Goal: Task Accomplishment & Management: Complete application form

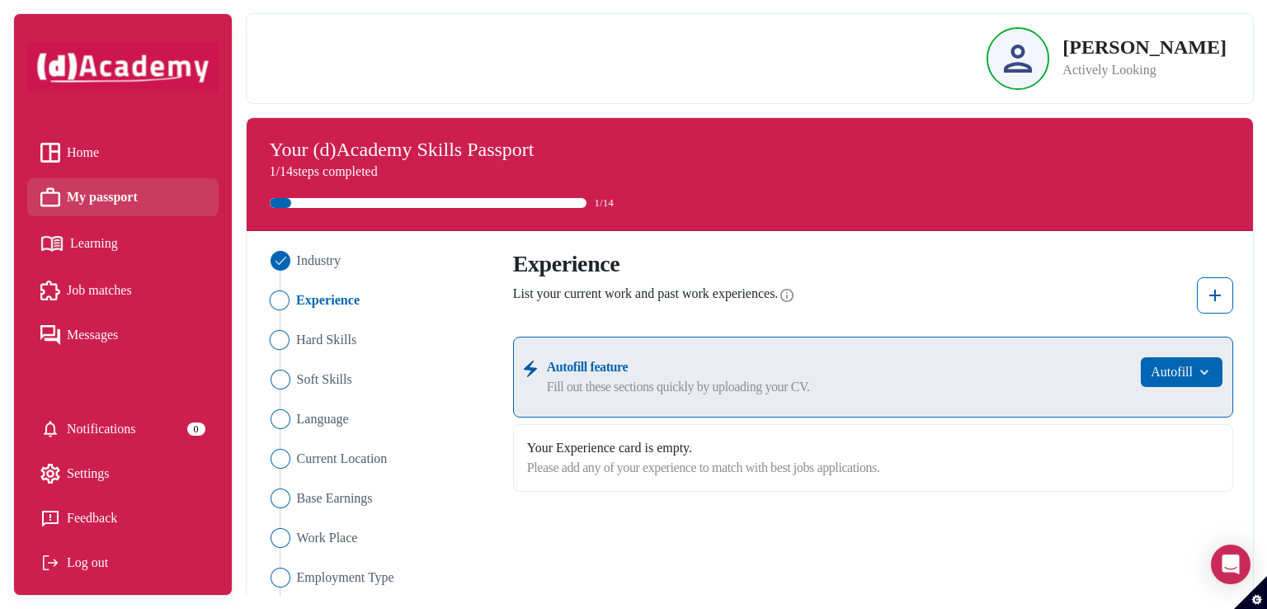
scroll to position [121, 0]
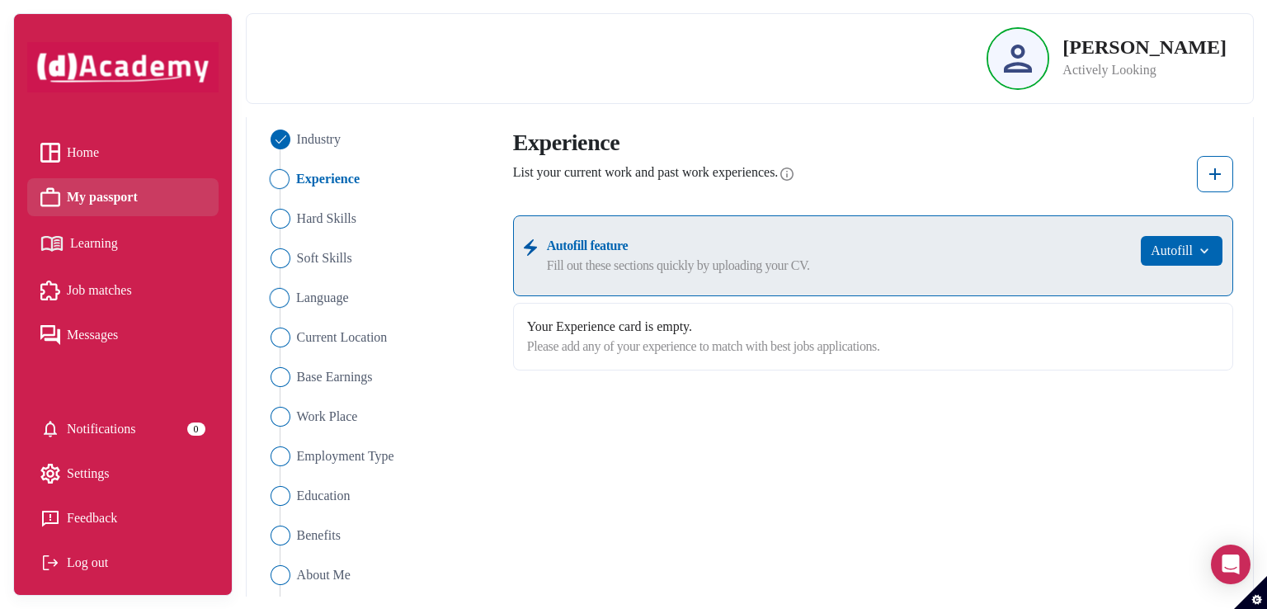
click at [304, 304] on span "Language" at bounding box center [322, 298] width 53 height 20
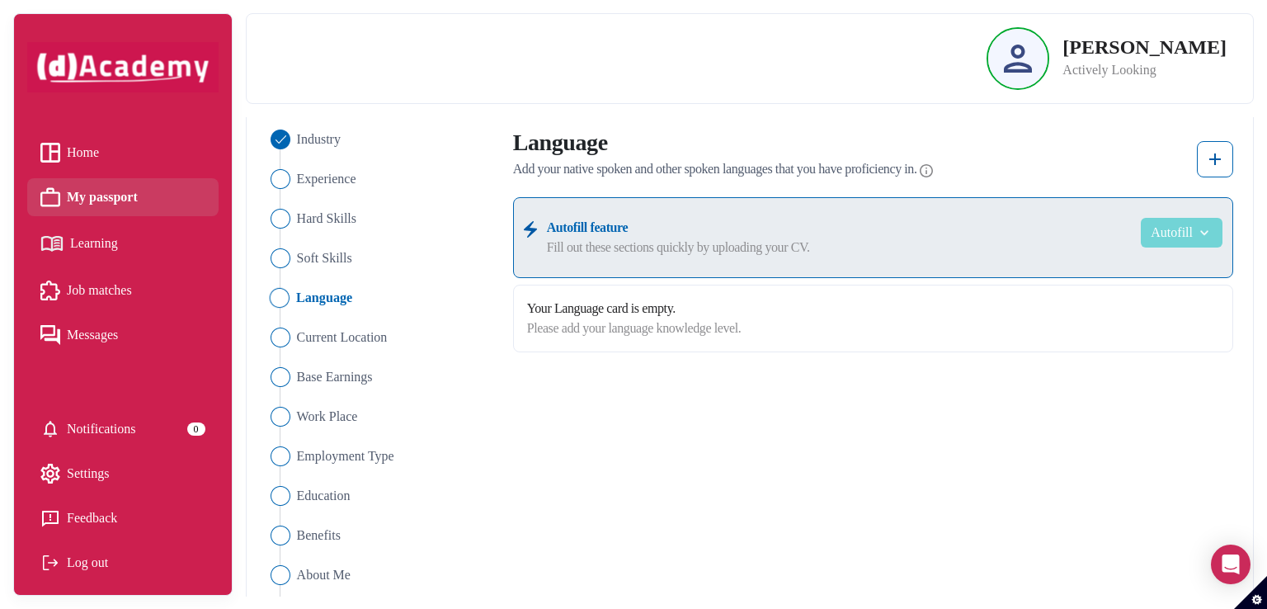
click at [1170, 236] on button "Autofill" at bounding box center [1182, 233] width 82 height 30
click at [1211, 149] on img at bounding box center [1215, 159] width 20 height 20
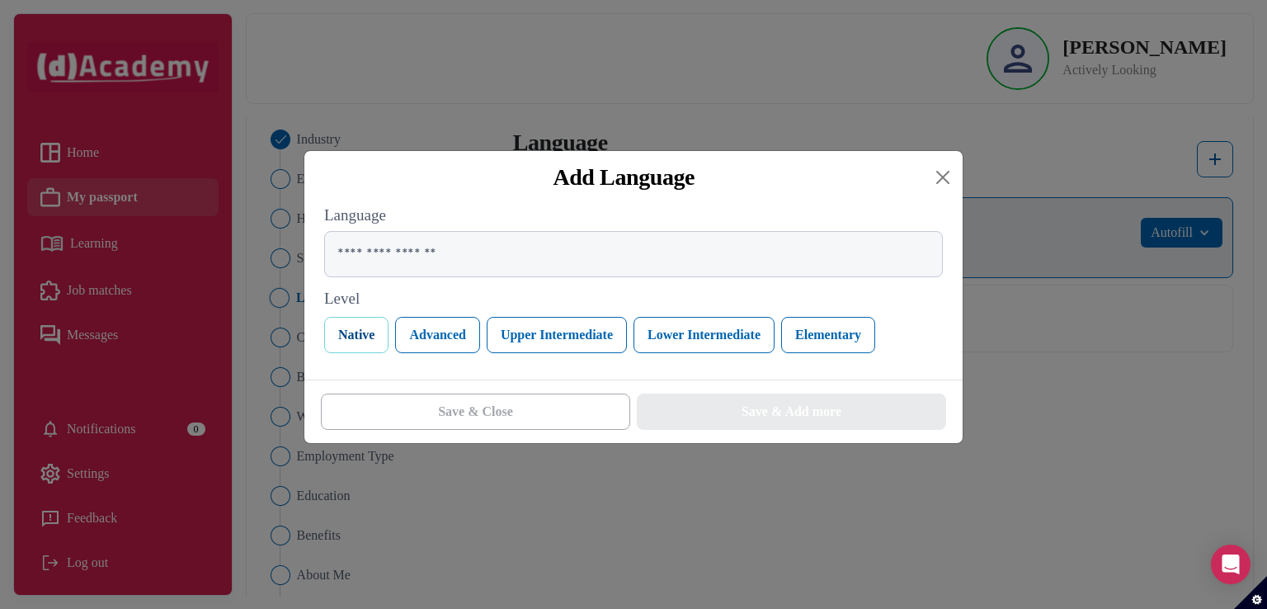
click at [352, 342] on button "Native" at bounding box center [356, 335] width 64 height 36
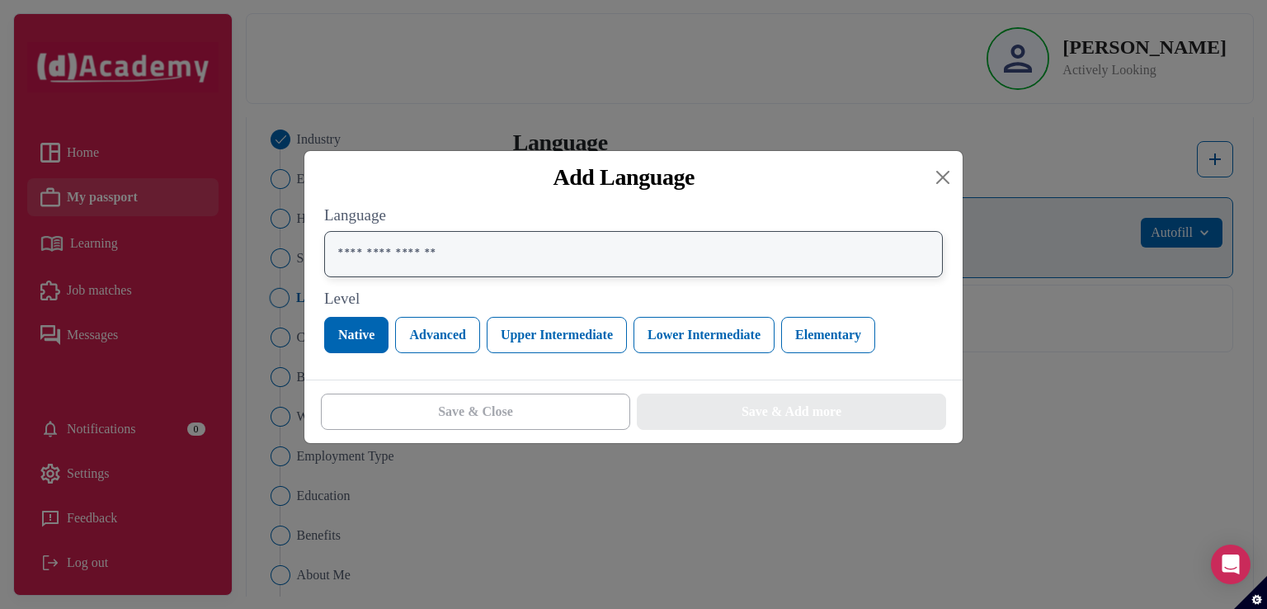
click at [386, 266] on input "text" at bounding box center [633, 254] width 619 height 46
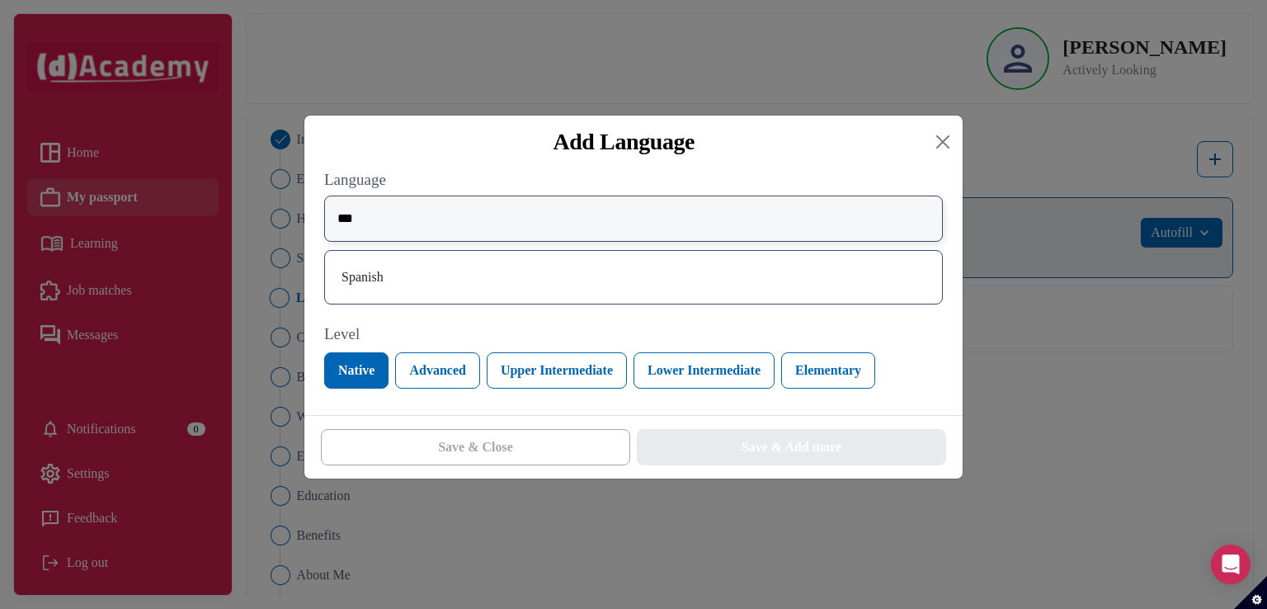
type input "***"
click at [389, 274] on div "Spanish" at bounding box center [633, 277] width 591 height 26
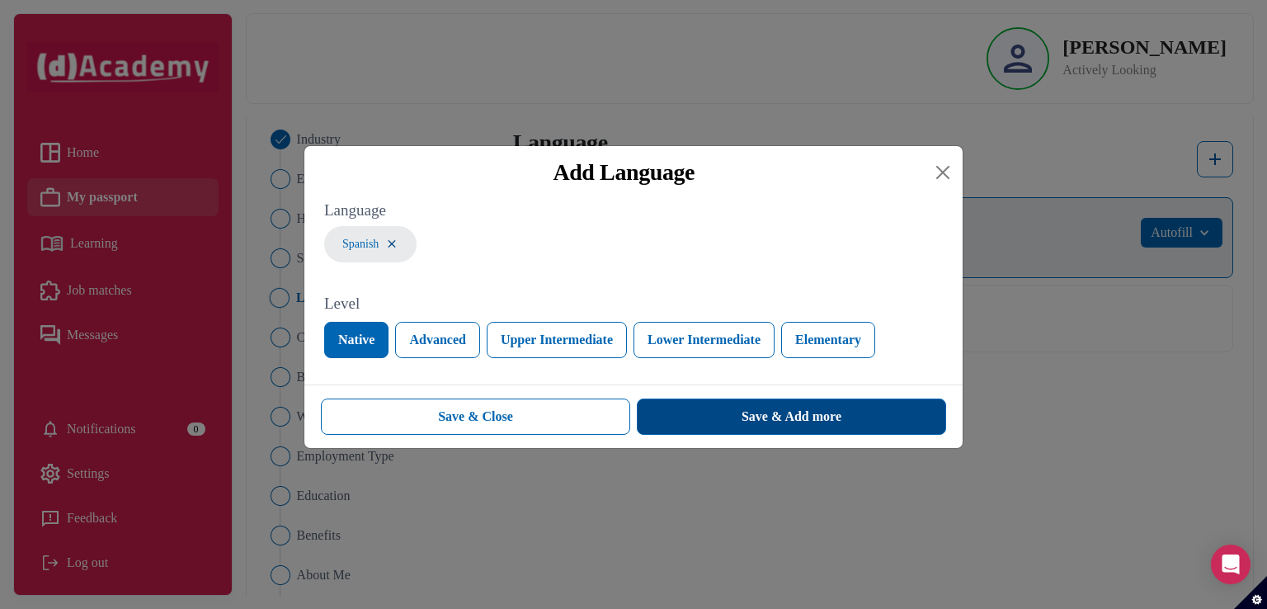
click at [791, 419] on div "Save & Add more" at bounding box center [792, 417] width 100 height 20
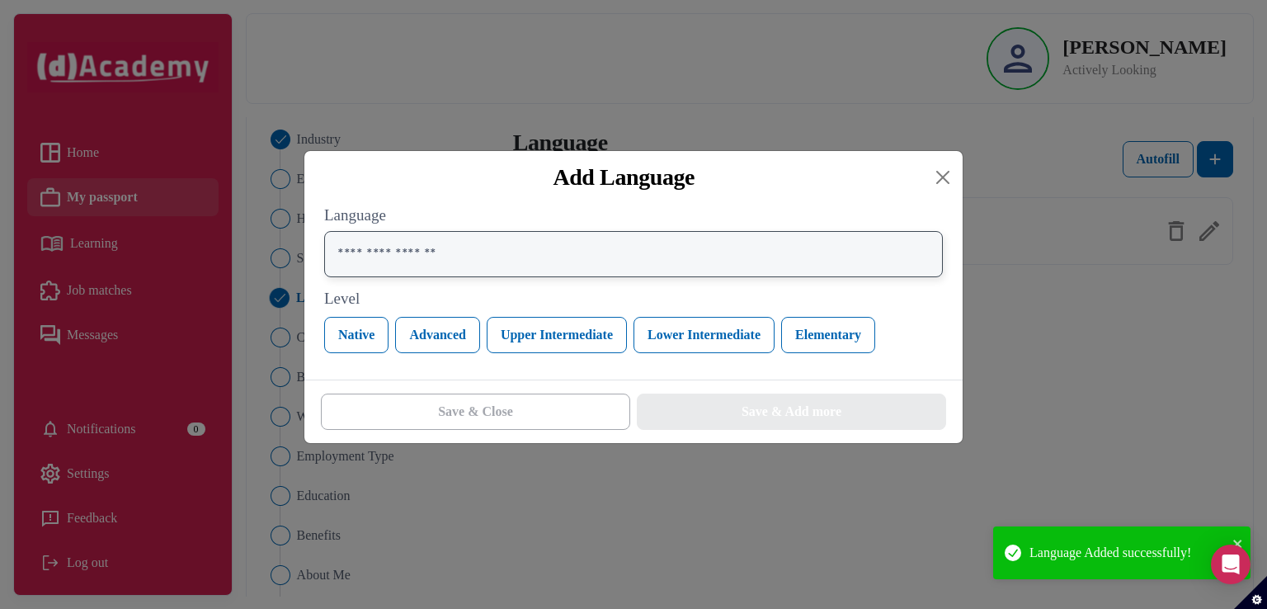
click at [477, 272] on input "text" at bounding box center [633, 254] width 619 height 46
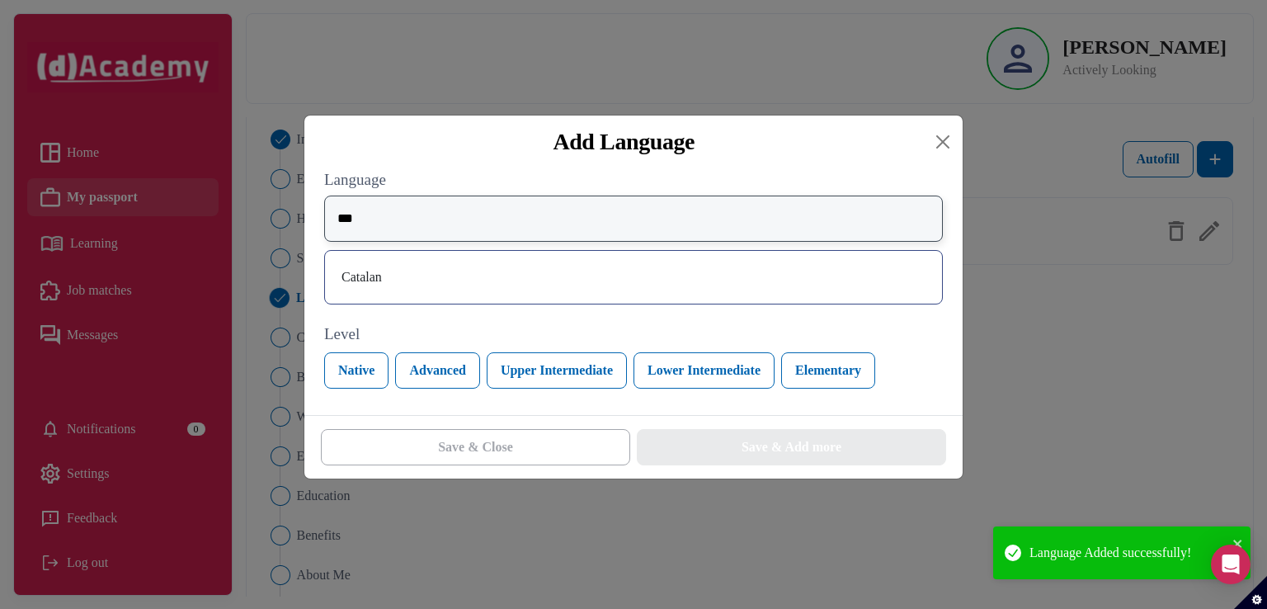
type input "***"
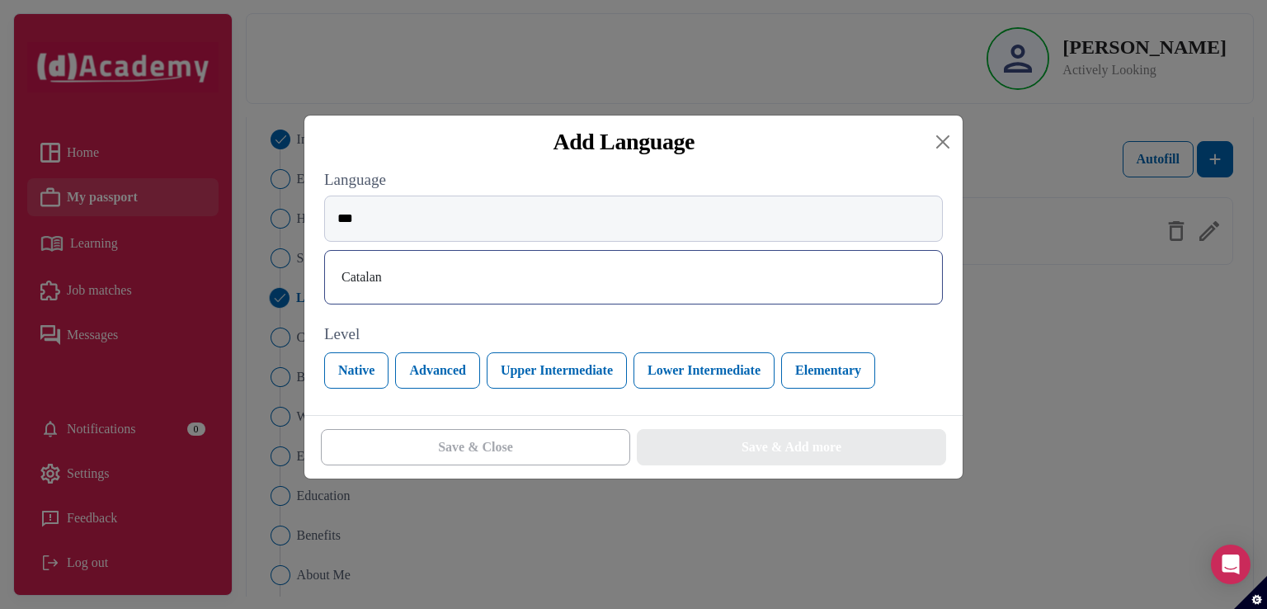
click at [462, 278] on div "Catalan" at bounding box center [633, 277] width 591 height 26
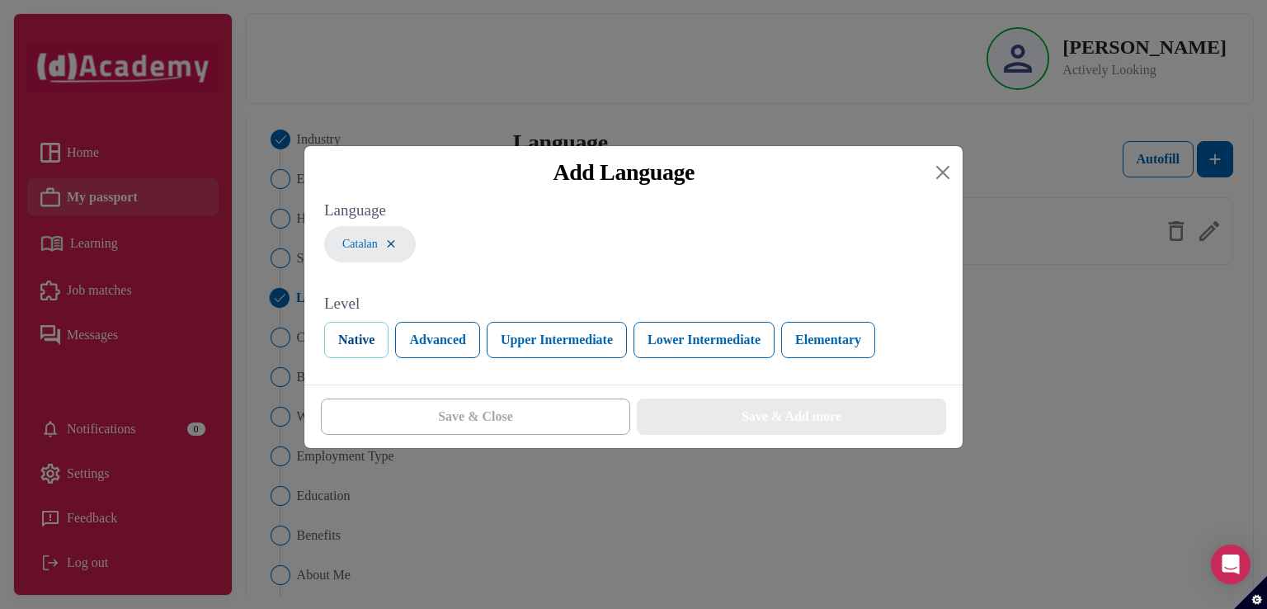
click at [373, 343] on button "Native" at bounding box center [356, 340] width 64 height 36
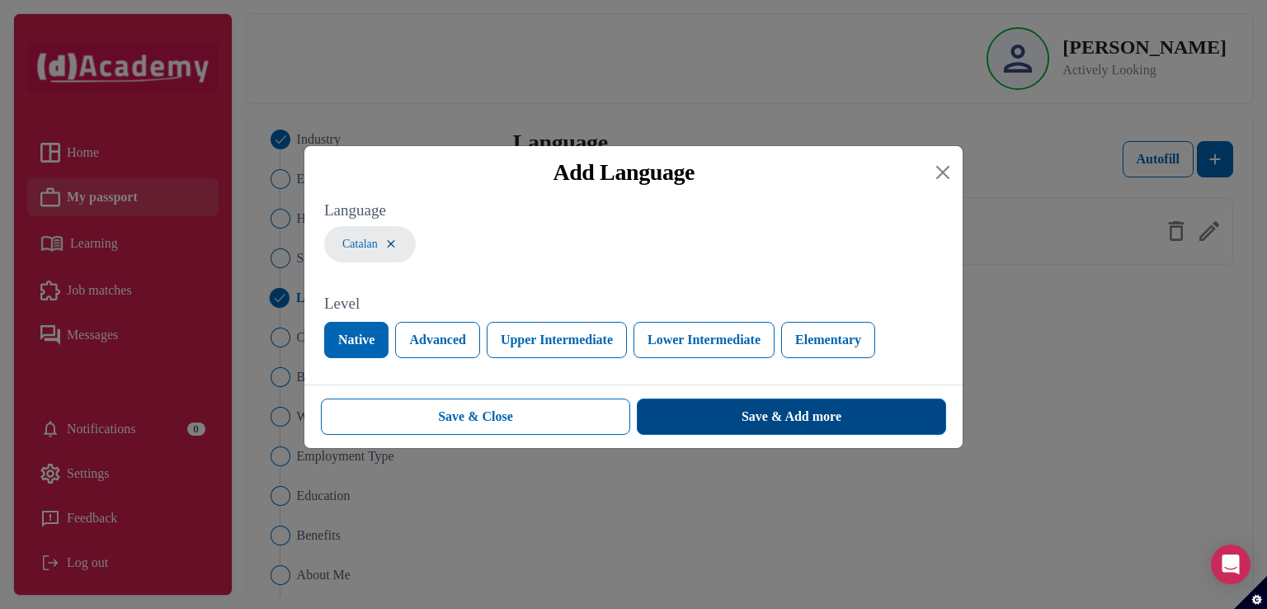
click at [669, 415] on button "Save & Add more" at bounding box center [791, 416] width 309 height 36
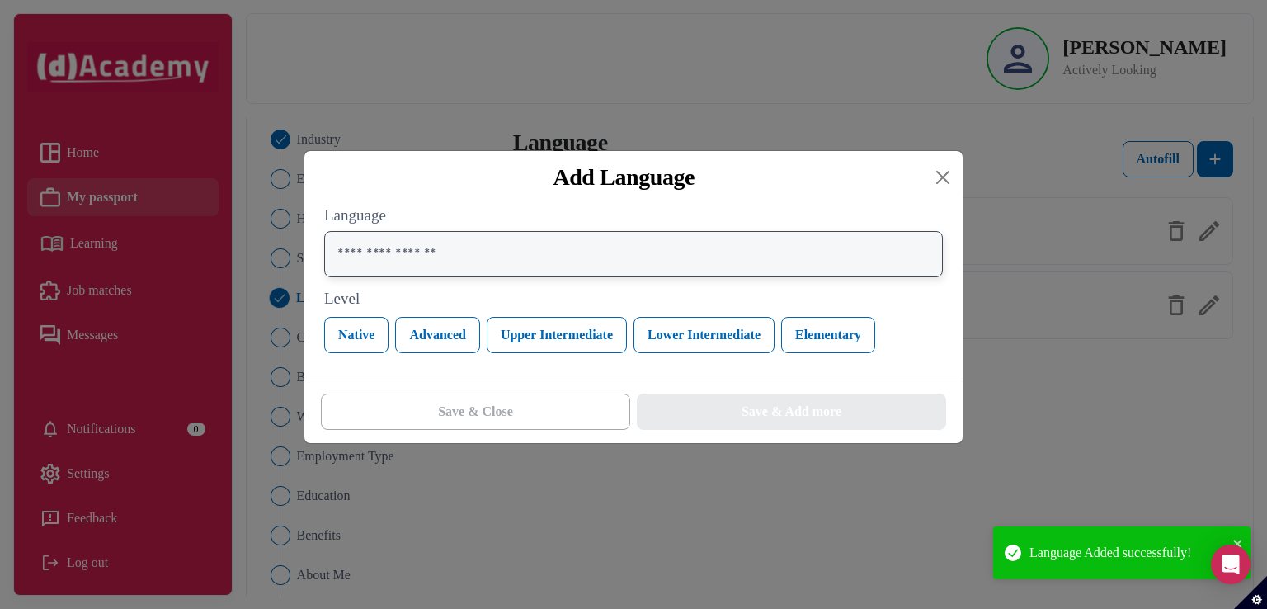
click at [511, 265] on input "text" at bounding box center [633, 254] width 619 height 46
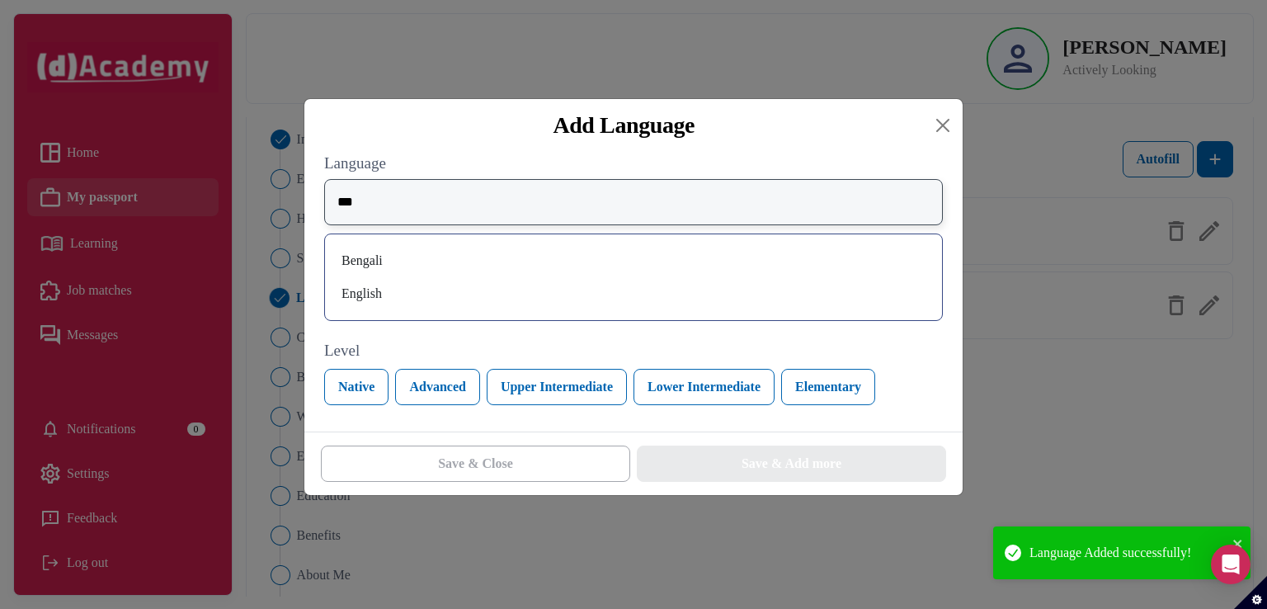
type input "***"
click at [410, 294] on div "English" at bounding box center [633, 293] width 591 height 26
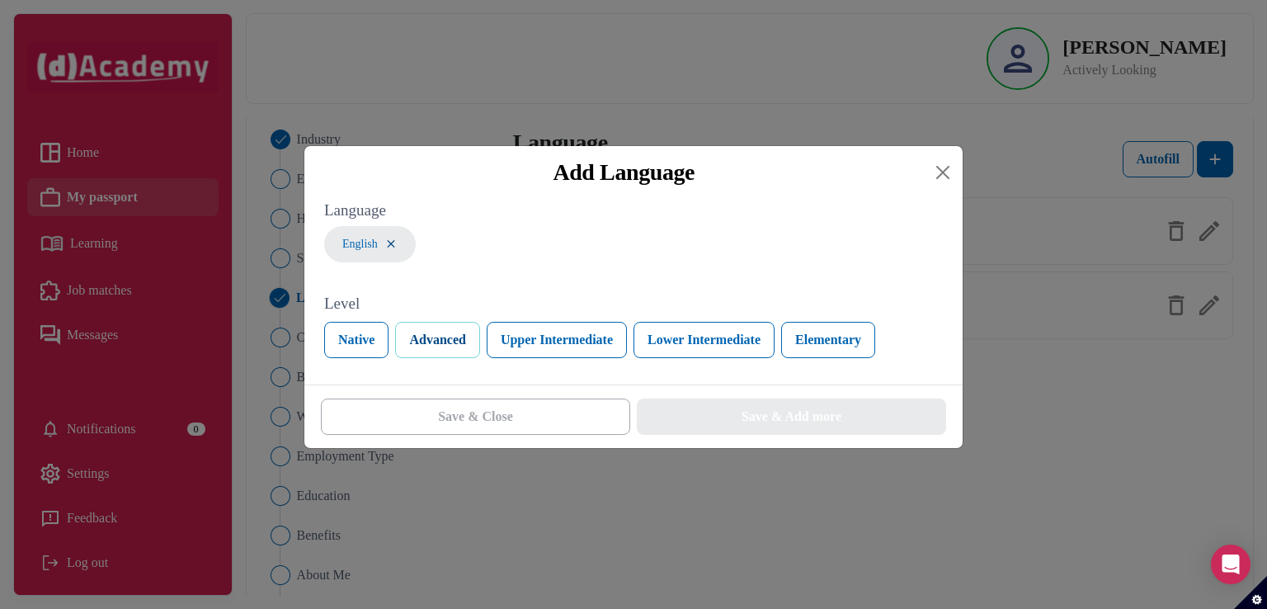
click at [432, 334] on button "Advanced" at bounding box center [437, 340] width 84 height 36
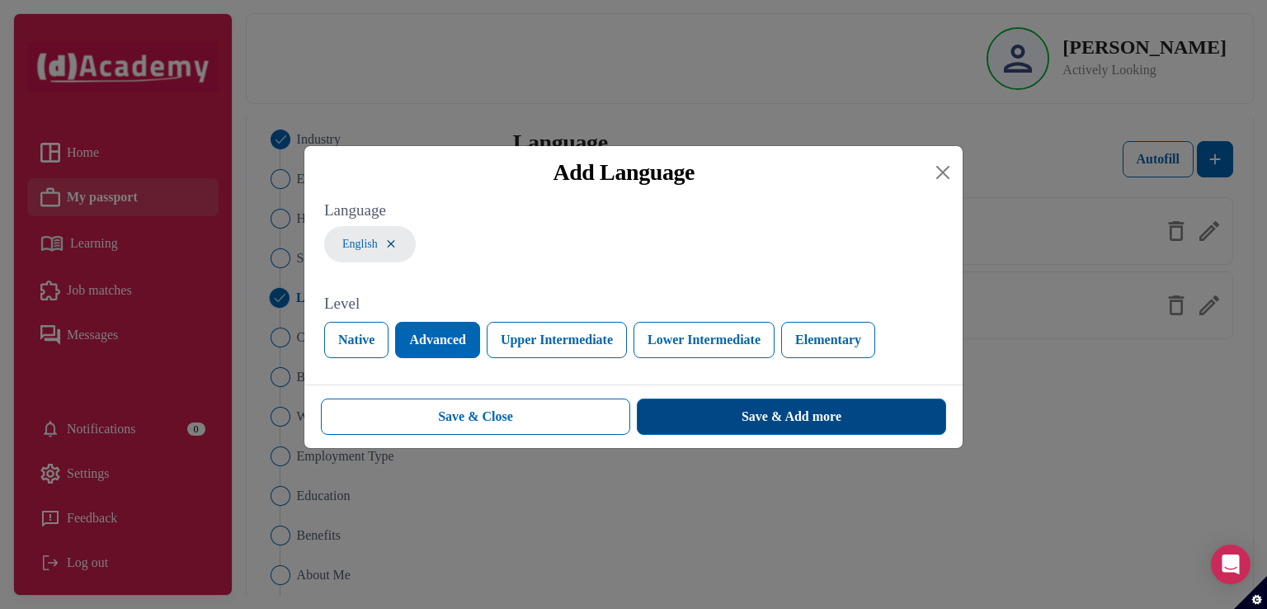
click at [660, 426] on button "Save & Add more" at bounding box center [791, 416] width 309 height 36
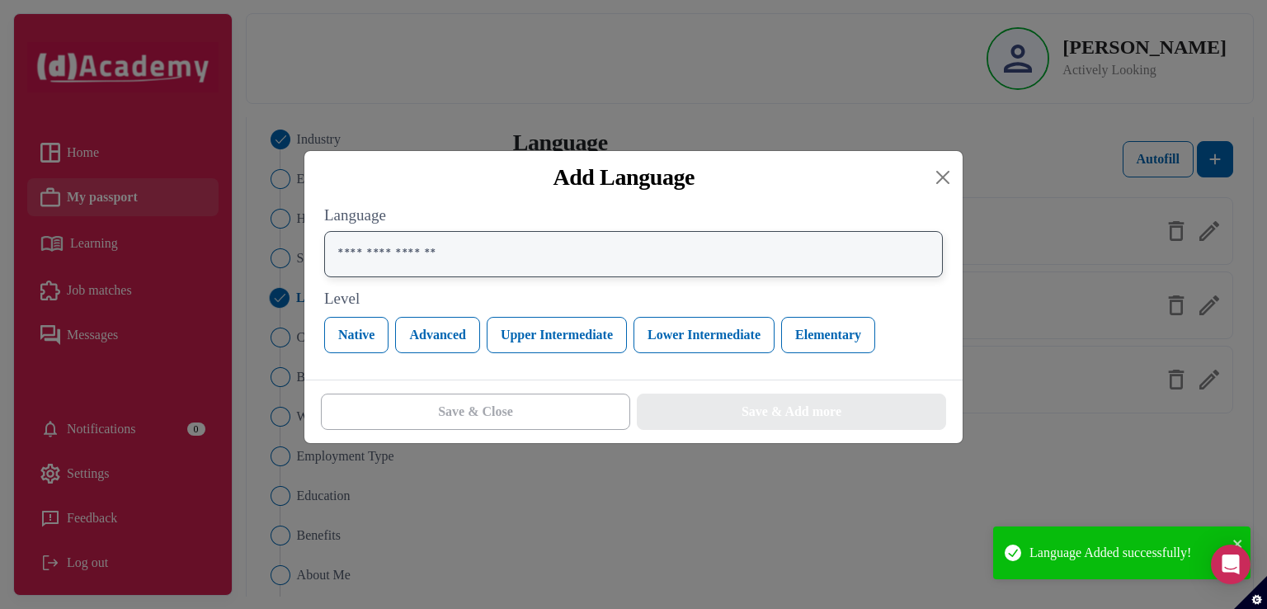
click at [434, 264] on input "text" at bounding box center [633, 254] width 619 height 46
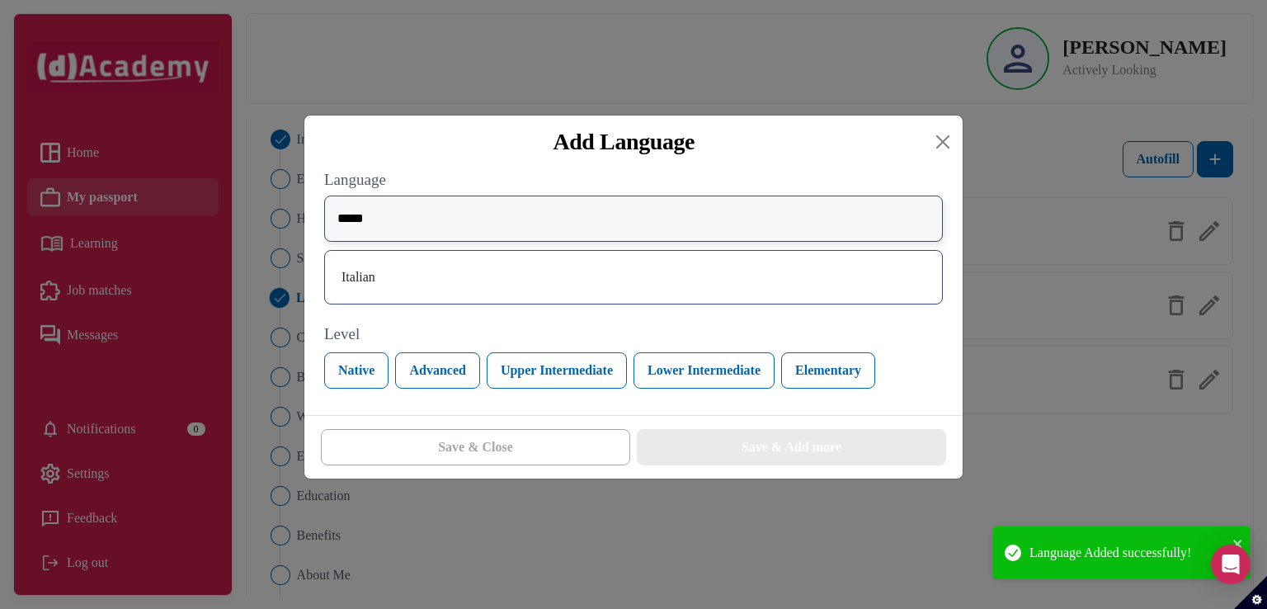
type input "*****"
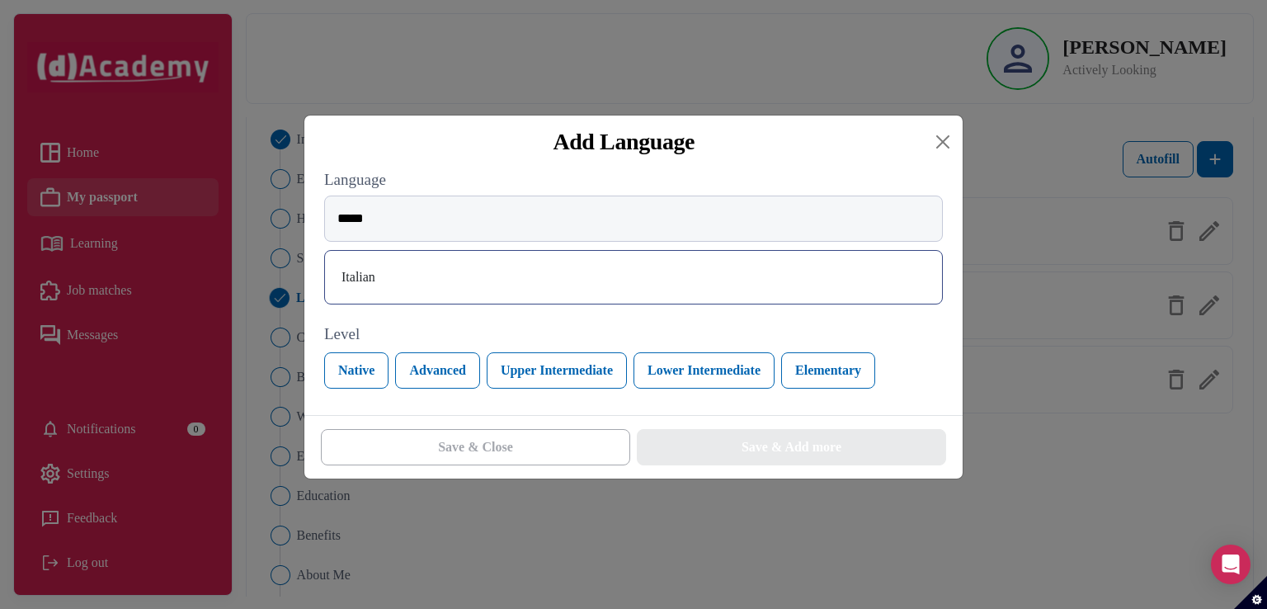
click at [431, 266] on div "Italian" at bounding box center [633, 277] width 591 height 26
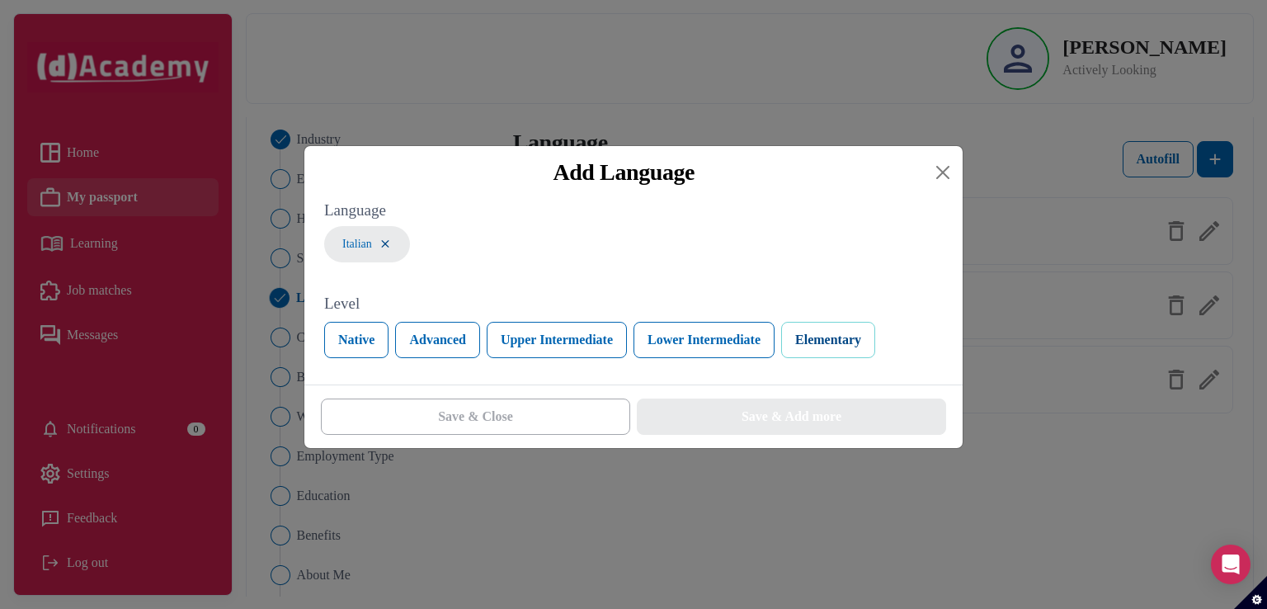
click at [846, 351] on button "Elementary" at bounding box center [828, 340] width 94 height 36
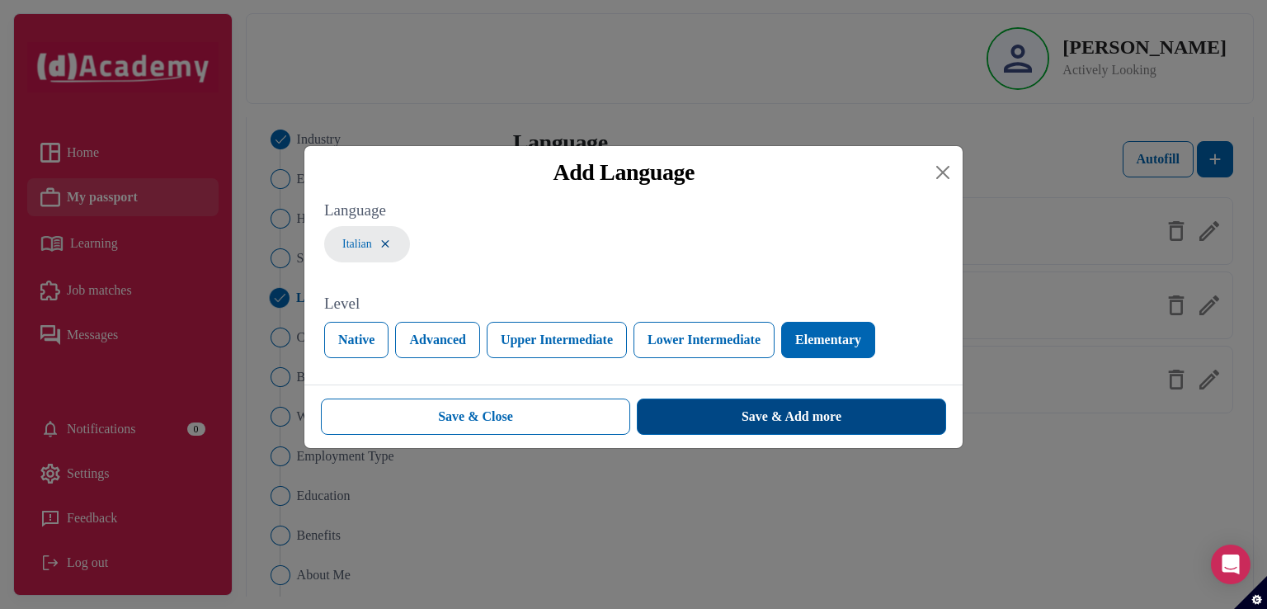
click at [762, 413] on div "Save & Add more" at bounding box center [792, 417] width 100 height 20
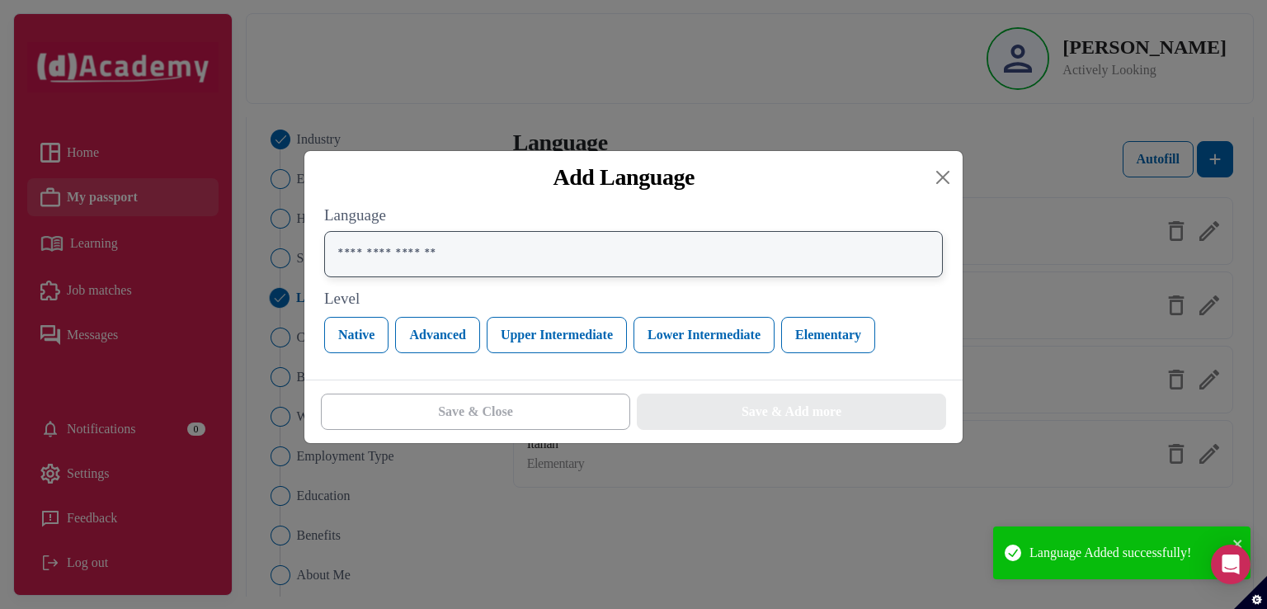
click at [445, 271] on input "text" at bounding box center [633, 254] width 619 height 46
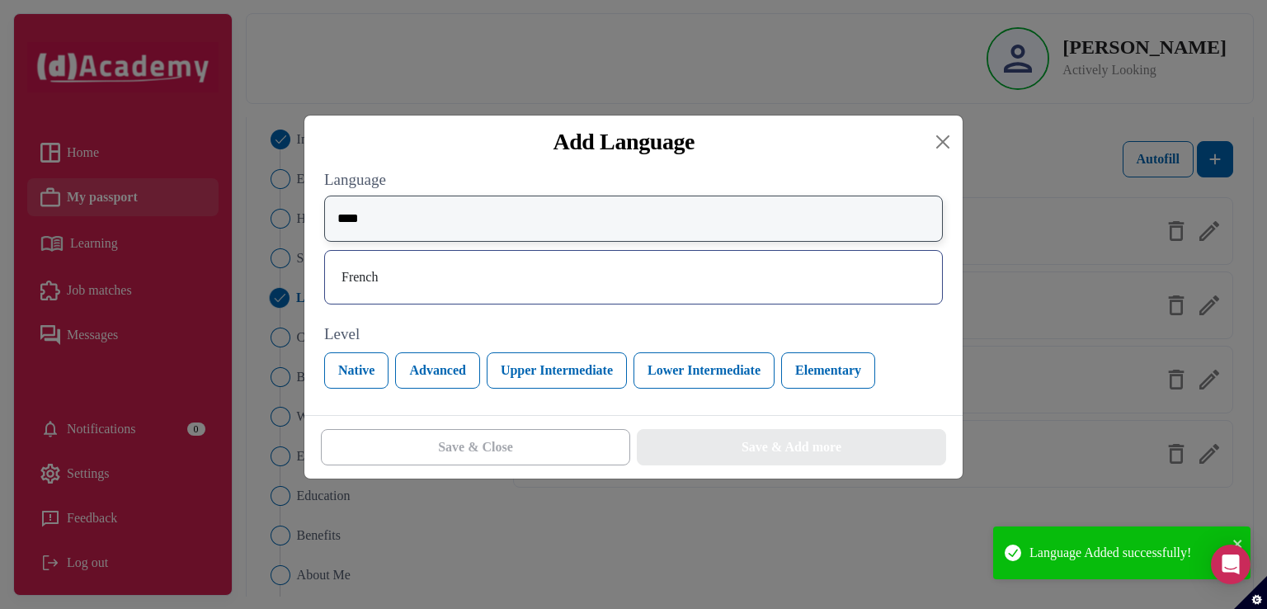
type input "****"
click at [445, 271] on div "French" at bounding box center [633, 277] width 591 height 26
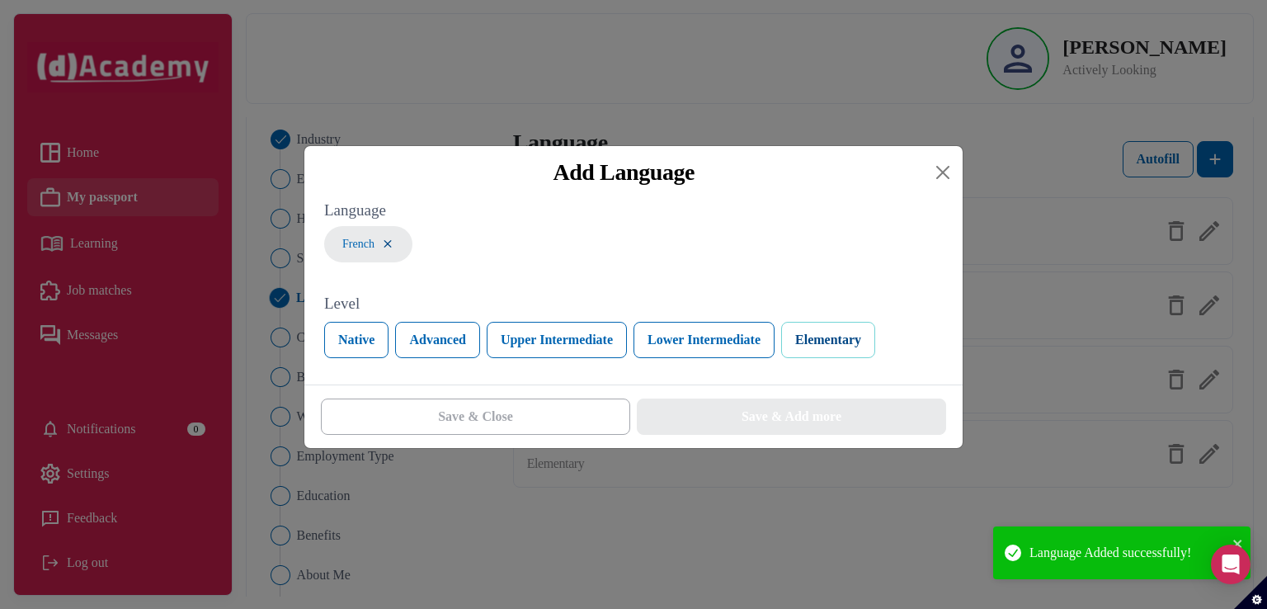
click at [836, 345] on button "Elementary" at bounding box center [828, 340] width 94 height 36
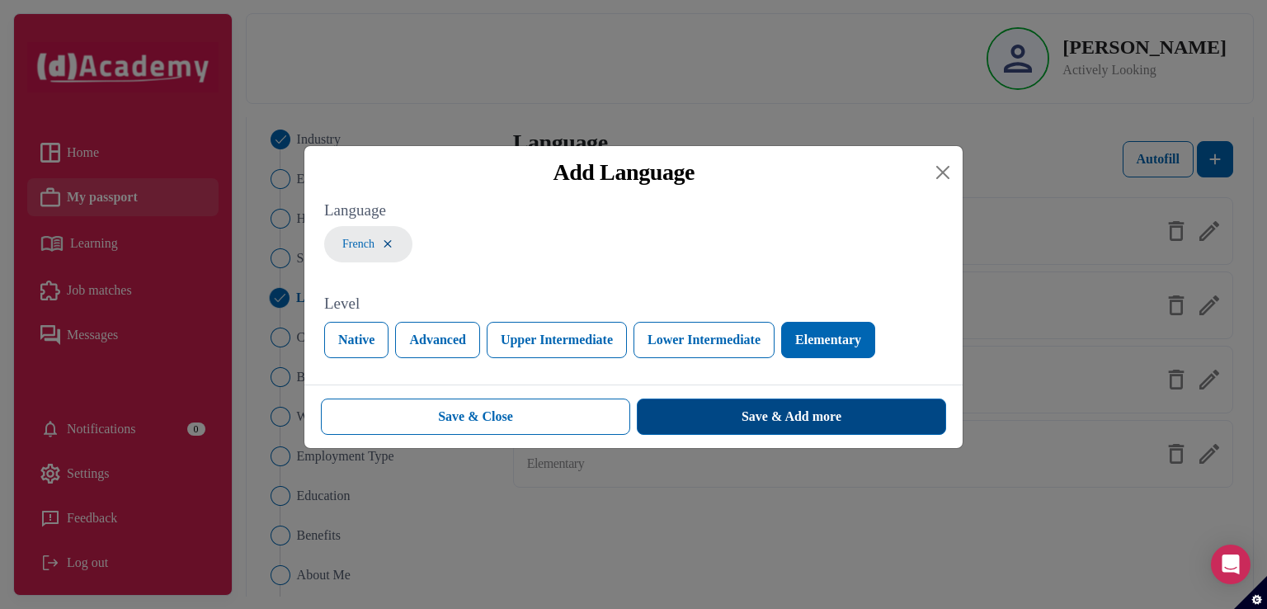
click at [763, 410] on div "Save & Add more" at bounding box center [792, 417] width 100 height 20
